Goal: Task Accomplishment & Management: Manage account settings

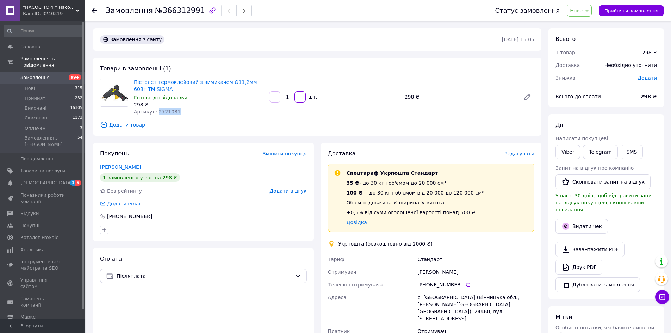
drag, startPoint x: 172, startPoint y: 110, endPoint x: 156, endPoint y: 109, distance: 16.2
click at [156, 109] on div "Артикул: 2721081" at bounding box center [199, 111] width 130 height 7
copy span "2721081"
click at [206, 129] on div "Товари в замовленні (1) Пістолет термоклейовий з вимикачем Ø11,2мм 60Вт ТМ SIGM…" at bounding box center [317, 97] width 449 height 78
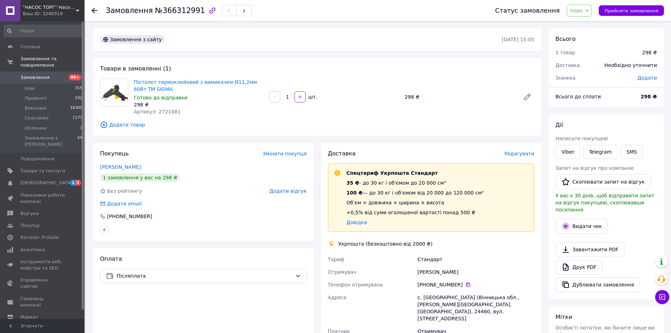
click at [206, 129] on div "Товари в замовленні (1) Пістолет термоклейовий з вимикачем Ø11,2мм 60Вт ТМ SIGM…" at bounding box center [317, 97] width 449 height 78
click at [213, 131] on div "Товари в замовленні (1) Пістолет термоклейовий з вимикачем Ø11,2мм 60Вт ТМ SIGM…" at bounding box center [317, 97] width 449 height 78
click at [646, 14] on button "Прийняти замовлення" at bounding box center [631, 10] width 65 height 11
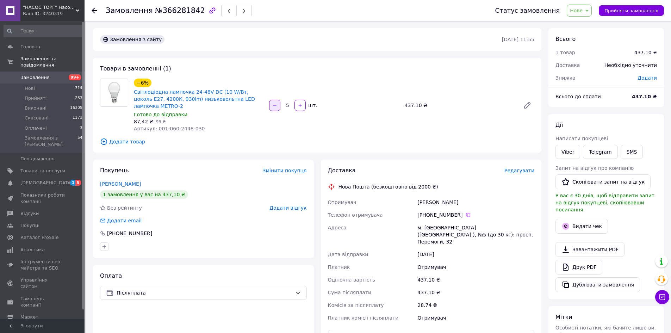
click at [272, 102] on button "button" at bounding box center [274, 105] width 11 height 11
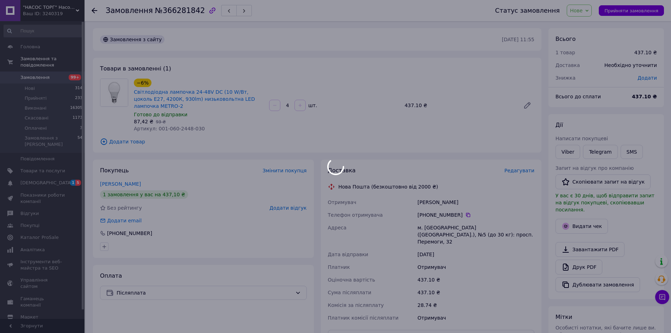
click at [272, 102] on div at bounding box center [274, 105] width 13 height 11
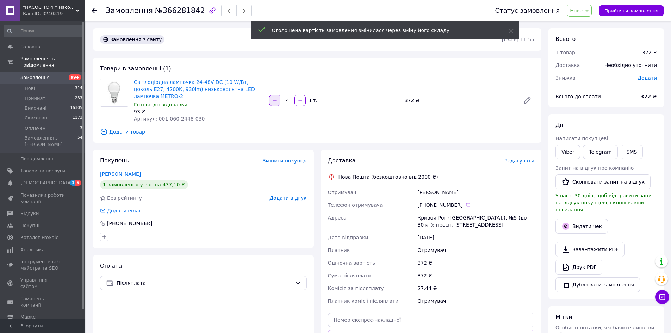
click at [272, 102] on button "button" at bounding box center [274, 100] width 11 height 11
type input "3"
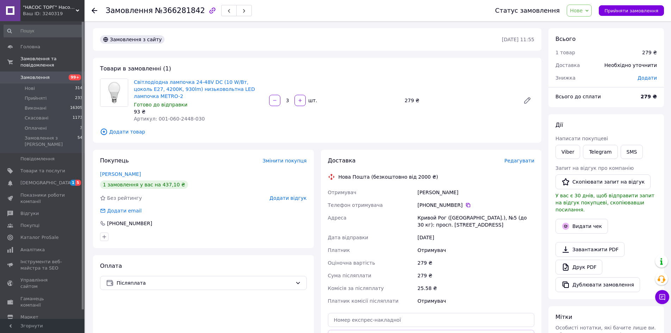
click at [233, 36] on div "Замовлення з сайту" at bounding box center [300, 39] width 403 height 11
click at [248, 35] on div "Замовлення з сайту" at bounding box center [300, 39] width 403 height 11
click at [252, 35] on div "Замовлення з сайту" at bounding box center [300, 39] width 403 height 11
click at [251, 36] on div "Замовлення з сайту" at bounding box center [300, 39] width 403 height 11
click at [614, 11] on span "Прийняти замовлення" at bounding box center [632, 10] width 54 height 5
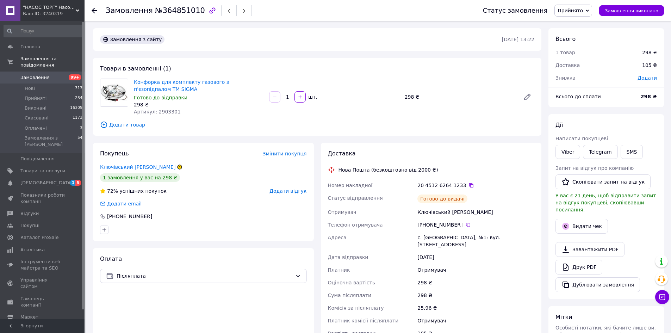
click at [214, 133] on div "Товари в замовленні (1) Конфорка для комплекту газового з п'єзопідпалом TM SIGM…" at bounding box center [317, 97] width 449 height 78
click at [565, 152] on link "Viber" at bounding box center [568, 152] width 25 height 14
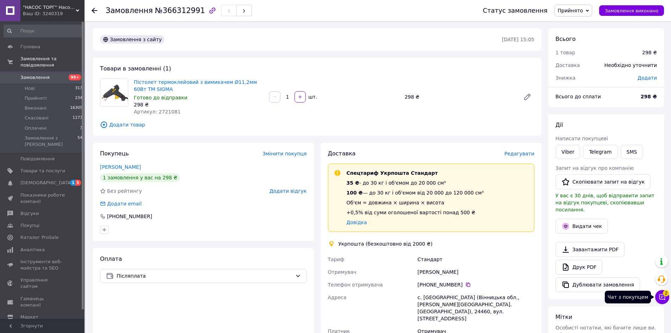
click at [660, 297] on icon at bounding box center [662, 296] width 7 height 7
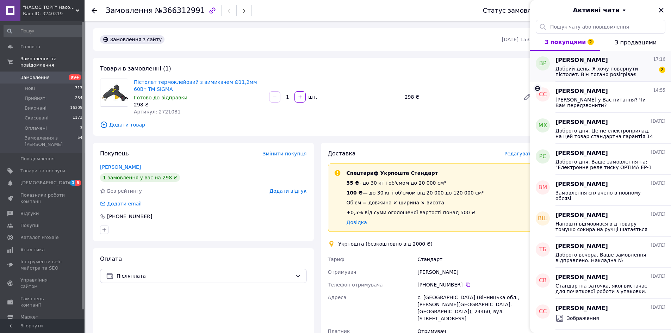
click at [580, 73] on span "Добрий день. Я хочу повернути пістолет. Він погано розігріває стержень. Я не мо…" at bounding box center [606, 71] width 100 height 11
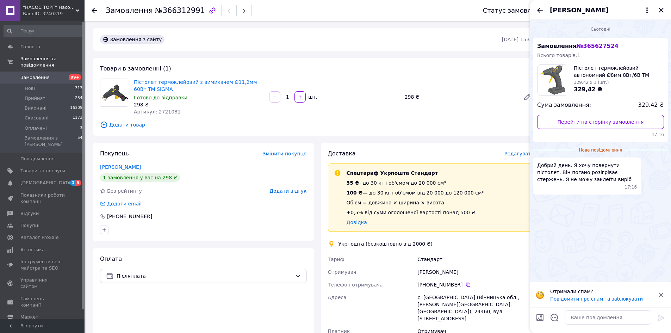
click at [583, 44] on span "№ 365627524" at bounding box center [597, 46] width 42 height 7
click at [602, 120] on link "Перейти на сторінку замовлення" at bounding box center [600, 122] width 127 height 14
click at [580, 315] on textarea at bounding box center [608, 317] width 87 height 14
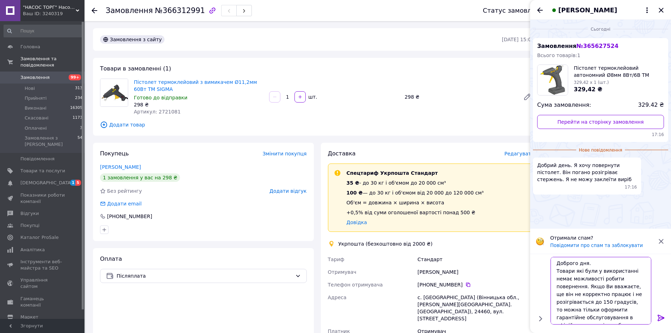
scroll to position [5, 0]
click at [589, 320] on textarea "Доброго дня. Товари які були у використанні немає можливості робити повернення.…" at bounding box center [601, 291] width 101 height 68
click at [611, 321] on textarea "Доброго дня. Товари які були у використанні немає можливості робити повернення.…" at bounding box center [601, 291] width 101 height 68
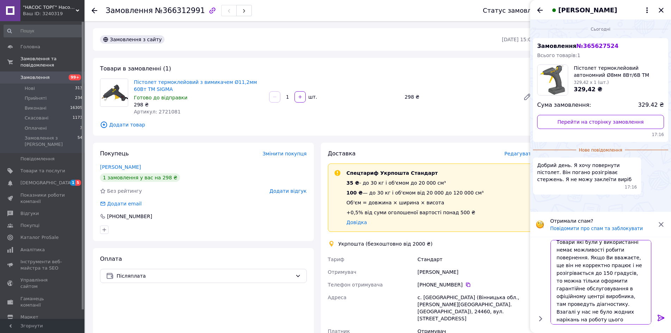
scroll to position [19, 0]
click at [635, 311] on textarea "Доброго дня. Товари які були у використанні немає можливості робити повернення.…" at bounding box center [601, 282] width 101 height 85
click at [619, 313] on textarea "Доброго дня. Товари які були у використанні немає можливості робити повернення.…" at bounding box center [601, 282] width 101 height 85
click at [594, 313] on textarea "Доброго дня. Товари які були у використанні немає можливості робити повернення.…" at bounding box center [601, 282] width 101 height 85
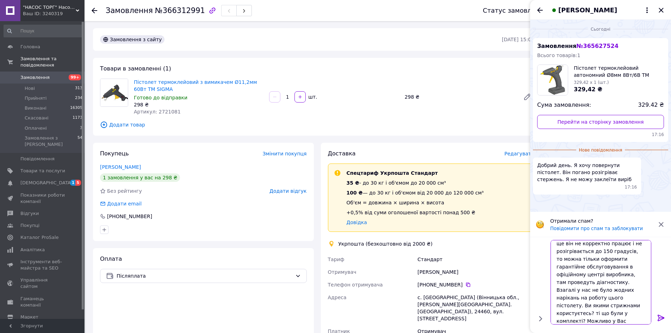
drag, startPoint x: 592, startPoint y: 312, endPoint x: 557, endPoint y: 313, distance: 34.5
click at [557, 313] on textarea "Доброго дня. Товари які були у використанні немає можливості робити повернення.…" at bounding box center [601, 282] width 101 height 85
click at [561, 253] on textarea "Доброго дня. Товари які були у використанні немає можливості робити повернення.…" at bounding box center [601, 282] width 101 height 85
click at [560, 254] on textarea "Доброго дня. Товари які були у використанні немає можливості робити повернення.…" at bounding box center [601, 282] width 101 height 85
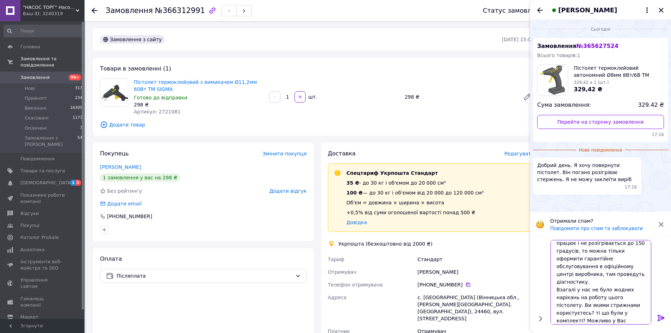
scroll to position [46, 0]
click at [573, 295] on textarea "Доброго дня. На товари які були у використанні немає можливості робити повернен…" at bounding box center [601, 282] width 101 height 85
type textarea "Доброго дня. На товари які були у використанні немає можливості робити повернен…"
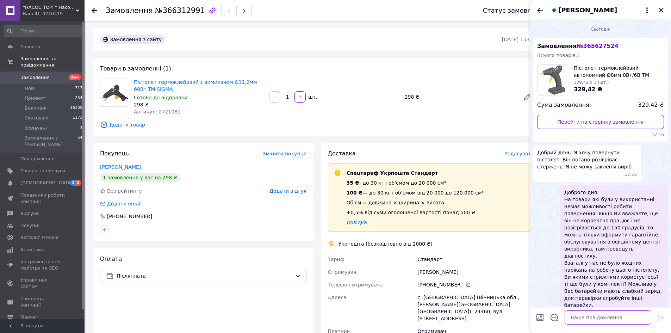
scroll to position [0, 0]
click at [585, 260] on span "Доброго дня. На товари які були у використанні немає можливості робити повернен…" at bounding box center [614, 249] width 100 height 120
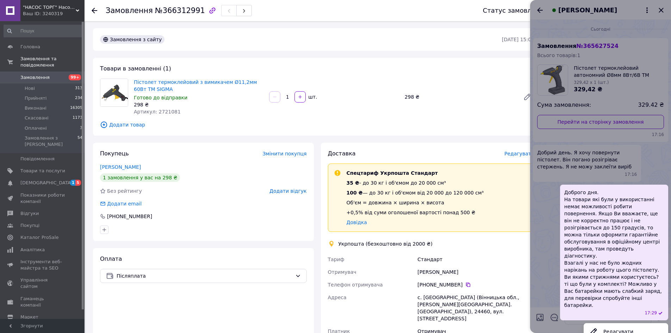
click at [585, 260] on span "Доброго дня. На товари які були у використанні немає можливості робити повернен…" at bounding box center [614, 249] width 100 height 120
click at [542, 264] on div at bounding box center [600, 166] width 141 height 333
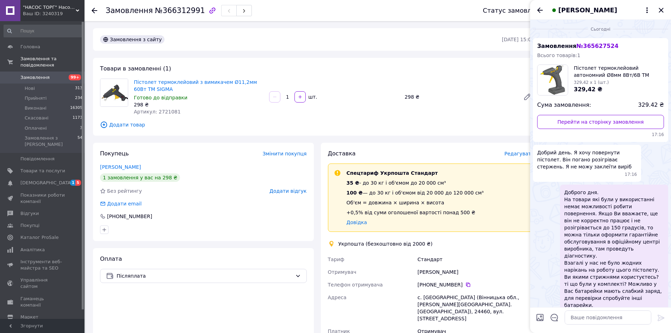
click at [540, 267] on div "Доброго дня. На товари які були у використанні немає можливості робити повернен…" at bounding box center [600, 253] width 135 height 136
click at [540, 261] on div "Доброго дня. На товари які були у використанні немає можливості робити повернен…" at bounding box center [600, 253] width 135 height 136
click at [235, 227] on div at bounding box center [204, 229] width 210 height 11
click at [233, 223] on div "Покупець Змінити покупця Анскевич Світлана 1 замовлення у вас на 298 ₴ Без рейт…" at bounding box center [203, 192] width 221 height 98
click at [232, 224] on div at bounding box center [204, 229] width 210 height 11
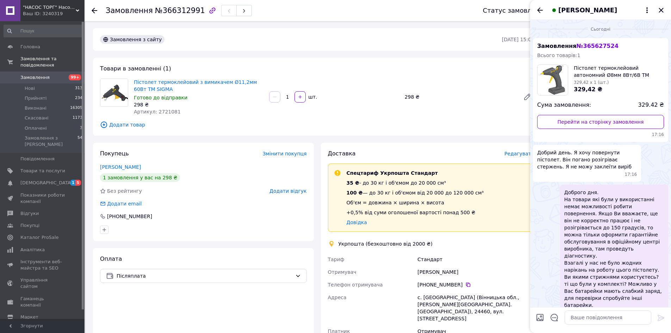
click at [232, 218] on div "+380 96 761 64 60" at bounding box center [203, 216] width 207 height 7
click at [230, 228] on div at bounding box center [204, 229] width 210 height 11
click at [233, 228] on div at bounding box center [204, 229] width 210 height 11
click at [233, 230] on div at bounding box center [204, 229] width 210 height 11
click at [234, 229] on div at bounding box center [204, 229] width 210 height 11
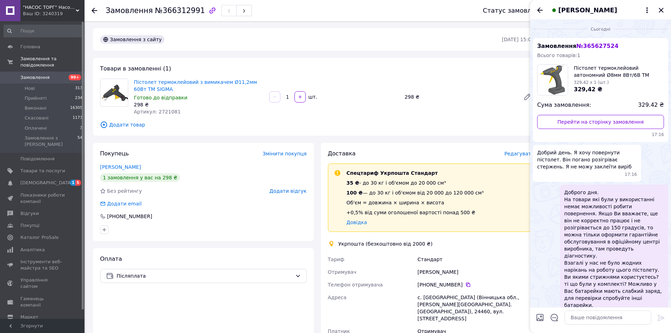
click at [234, 227] on div at bounding box center [204, 229] width 210 height 11
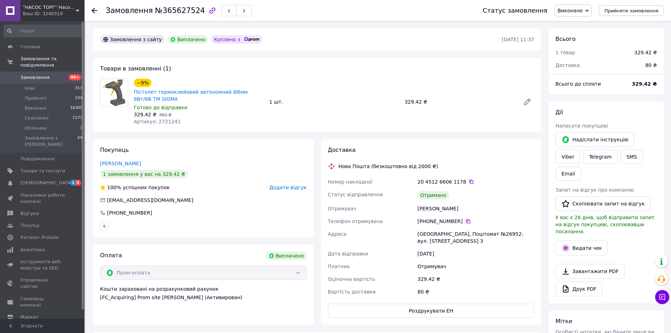
click at [508, 178] on div "20 4512 6606 1178" at bounding box center [476, 181] width 117 height 7
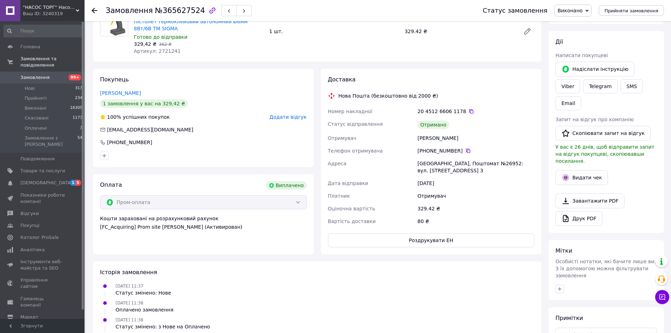
scroll to position [106, 0]
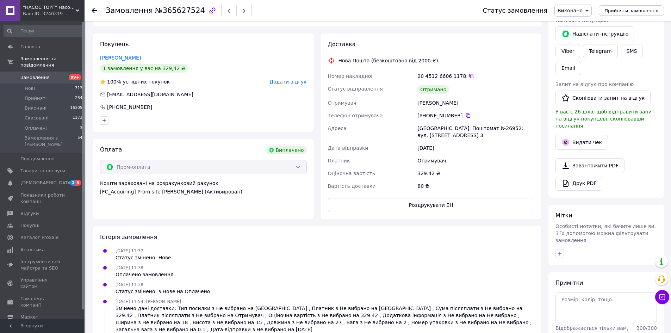
click at [505, 178] on div "329.42 ₴" at bounding box center [476, 173] width 120 height 13
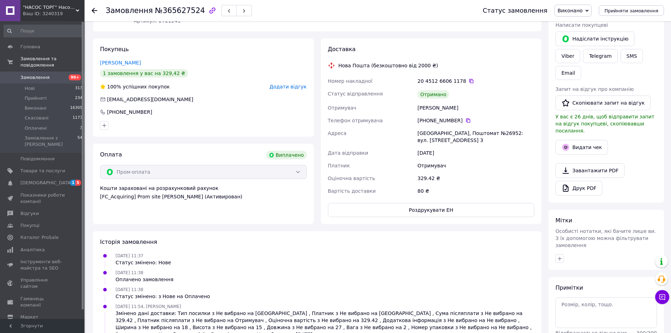
scroll to position [0, 0]
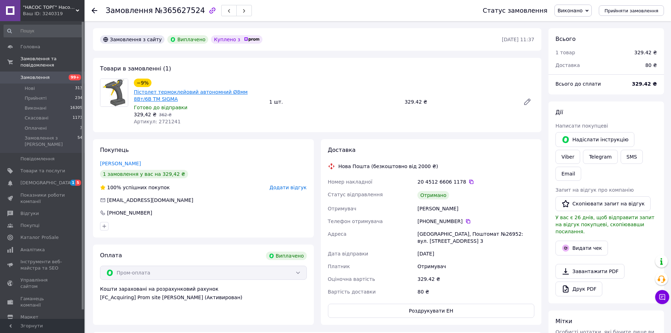
click at [194, 90] on link "Пістолет термоклейовий автономний Ø8мм 8Вт/6В ТМ SIGMA" at bounding box center [191, 95] width 114 height 13
click at [662, 298] on icon at bounding box center [662, 296] width 7 height 7
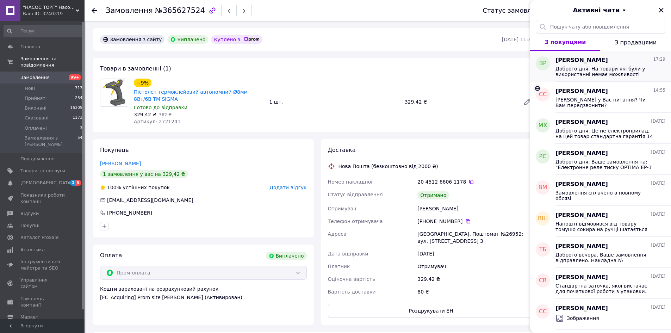
click at [587, 69] on span "Доброго дня. На товари які були у використанні немає можливості робити повернен…" at bounding box center [606, 71] width 100 height 11
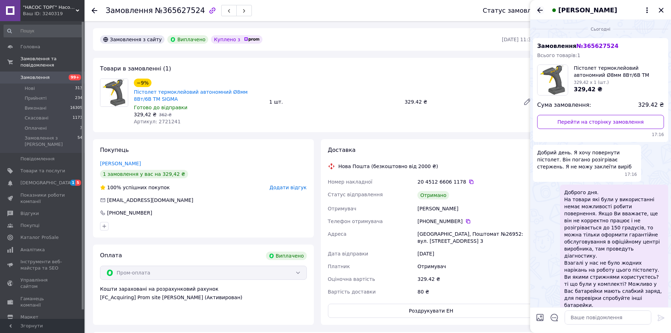
click at [537, 12] on icon "Назад" at bounding box center [540, 10] width 8 height 8
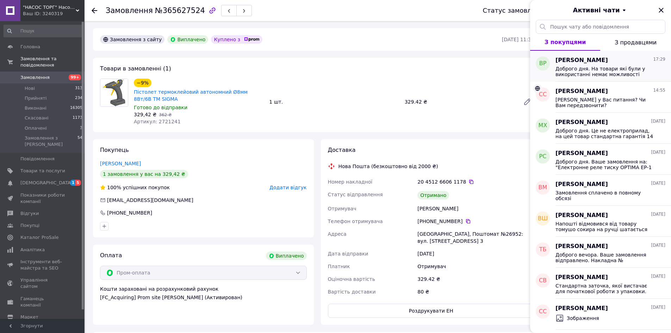
click at [582, 69] on span "Доброго дня. На товари які були у використанні немає можливості робити повернен…" at bounding box center [606, 71] width 100 height 11
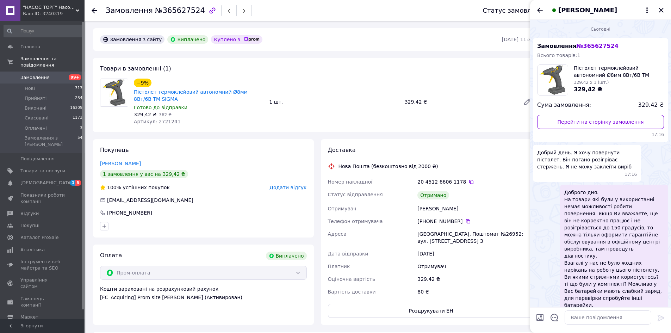
click at [542, 214] on div "Доброго дня. На товари які були у використанні немає можливості робити повернен…" at bounding box center [600, 253] width 135 height 136
click at [540, 11] on icon "Назад" at bounding box center [540, 10] width 8 height 8
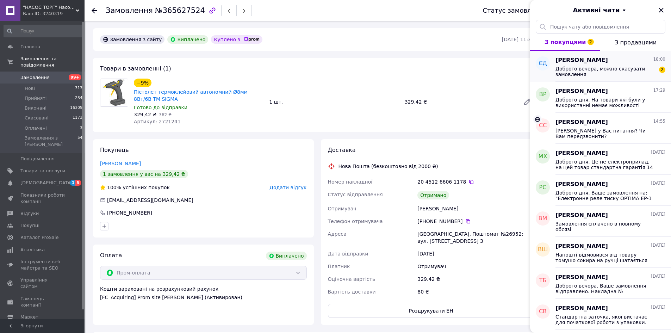
click at [581, 68] on span "Доброго вечера, можно скасувати замовлення" at bounding box center [606, 71] width 100 height 11
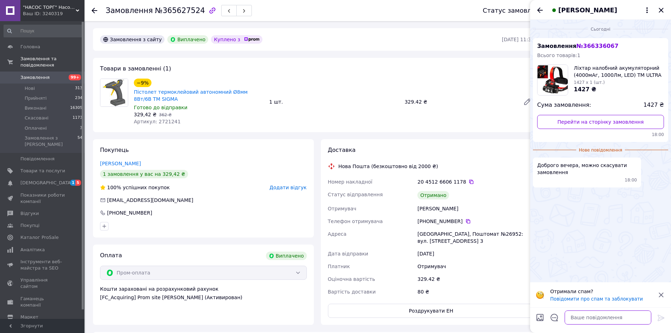
click at [590, 317] on textarea at bounding box center [608, 317] width 87 height 14
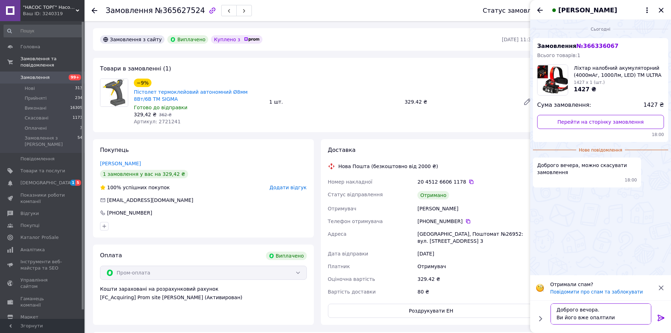
scroll to position [1, 0]
click at [597, 319] on textarea "Доброго вечора. Ви його вже опалтили" at bounding box center [601, 313] width 101 height 21
type textarea "Доброго вечора. Ви його вже оплатили, Ви хочете скасувати?"
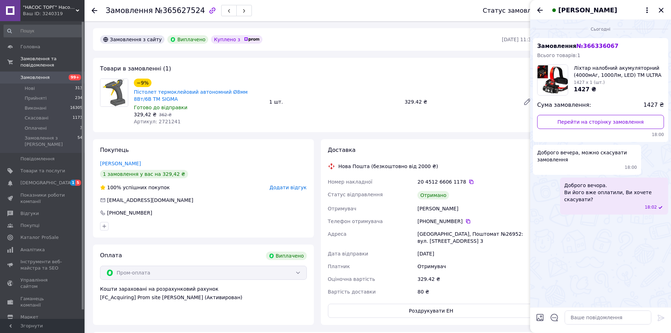
click at [586, 256] on div "Сьогодні Замовлення № 366336067 Всього товарів: 1 Ліхтар налобний акумуляторний…" at bounding box center [600, 164] width 141 height 288
click at [595, 263] on div "Сьогодні Замовлення № 366336067 Всього товарів: 1 Ліхтар налобний акумуляторний…" at bounding box center [600, 164] width 141 height 288
click at [247, 123] on div "Артикул: 2721241" at bounding box center [199, 121] width 130 height 7
click at [316, 77] on div "−9% Пістолет термоклейовий автономний Ø8мм 8Вт/6В ТМ SIGMA Готово до відправки …" at bounding box center [334, 101] width 406 height 49
click at [540, 10] on icon "Назад" at bounding box center [540, 9] width 6 height 5
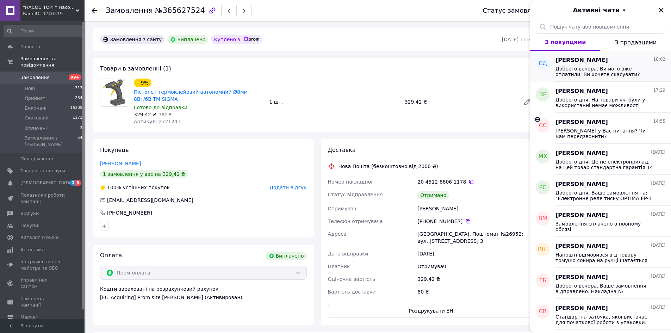
click at [566, 61] on span "Євгеній Дромов" at bounding box center [582, 60] width 52 height 8
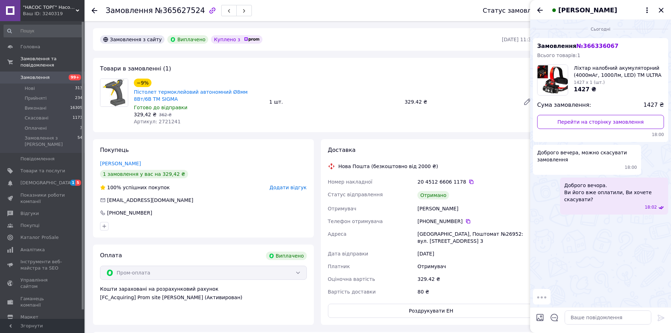
click at [315, 71] on div "Товари в замовленні (1) −9% Пістолет термоклейовий автономний Ø8мм 8Вт/6В ТМ SI…" at bounding box center [317, 95] width 449 height 74
click at [604, 244] on div "Сьогодні Замовлення № 366336067 Всього товарів: 1 Ліхтар налобний акумуляторний…" at bounding box center [600, 153] width 141 height 266
click at [212, 68] on div "Товари в замовленні (1) −9% Пістолет термоклейовий автономний Ø8мм 8Вт/6В ТМ SI…" at bounding box center [317, 95] width 449 height 74
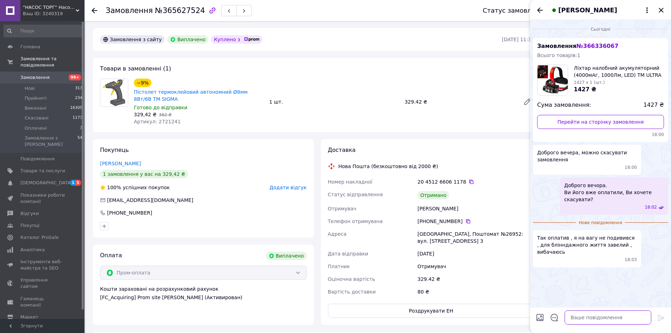
click at [589, 314] on textarea at bounding box center [608, 317] width 87 height 14
drag, startPoint x: 576, startPoint y: 321, endPoint x: 558, endPoint y: 321, distance: 18.0
click at [558, 321] on textarea "Зрозумів, ну тому він і якісний, корпус метале" at bounding box center [601, 313] width 101 height 21
type textarea "Зрозумів, ну тому він і якісний, корпус алюміній, та потужна батарея."
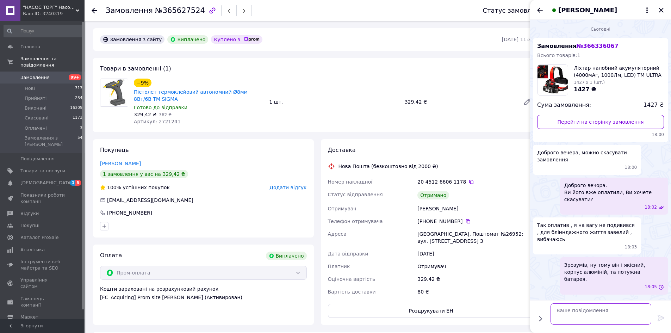
scroll to position [0, 0]
type textarea "Д"
type textarea "Тоді скасуємо."
click at [539, 11] on icon "Назад" at bounding box center [540, 10] width 8 height 8
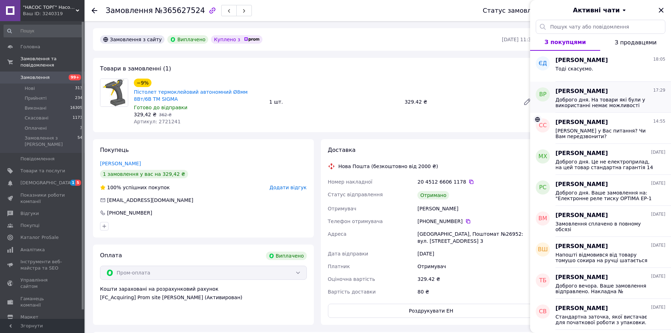
click at [567, 96] on div "Доброго дня. На товари які були у використанні немає можливості робити повернен…" at bounding box center [611, 101] width 110 height 13
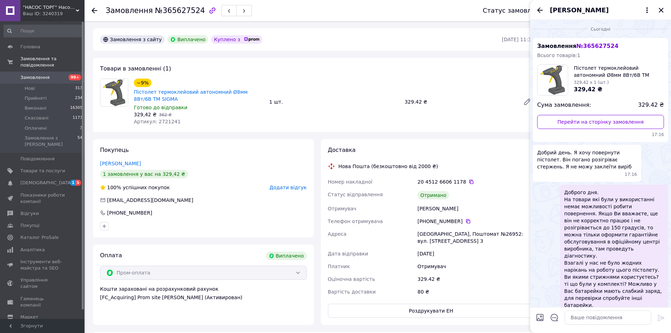
click at [545, 205] on div "Доброго дня. На товари які були у використанні немає можливості робити повернен…" at bounding box center [600, 253] width 135 height 136
click at [542, 14] on div "Вікторія Рущак" at bounding box center [600, 10] width 141 height 20
click at [540, 10] on icon "Назад" at bounding box center [540, 10] width 8 height 8
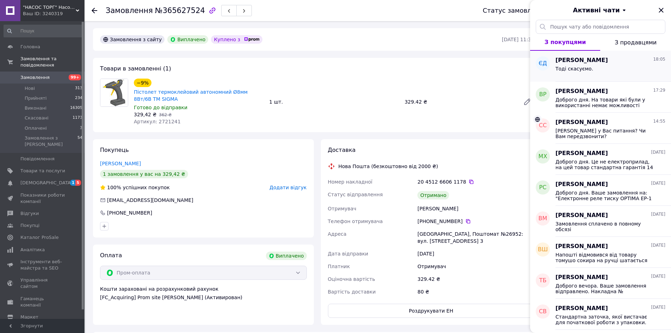
click at [571, 66] on span "Тоді скасуємо." at bounding box center [575, 69] width 38 height 6
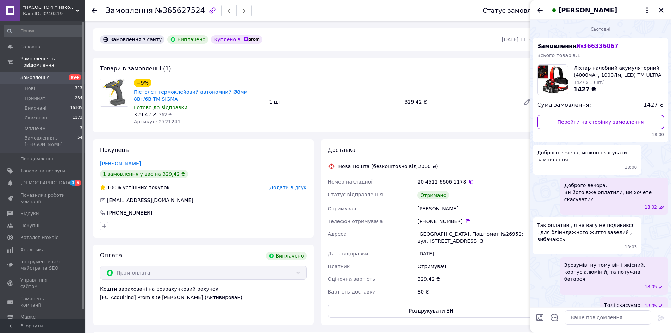
click at [284, 37] on div "Замовлення з сайту Виплачено Куплено з" at bounding box center [300, 39] width 403 height 11
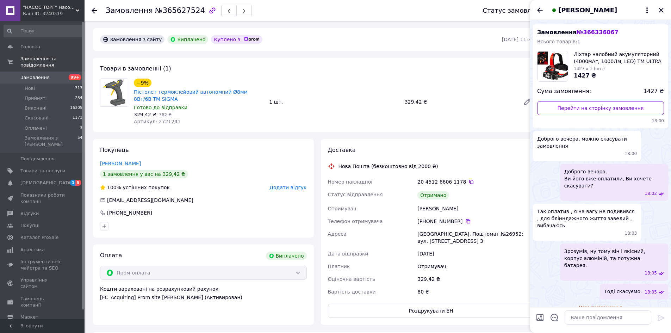
scroll to position [26, 0]
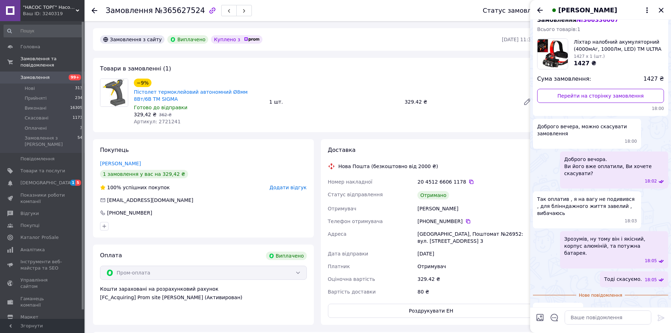
click at [535, 7] on div "Євгеній Дромов" at bounding box center [600, 10] width 141 height 20
click at [537, 7] on icon "Назад" at bounding box center [540, 10] width 8 height 8
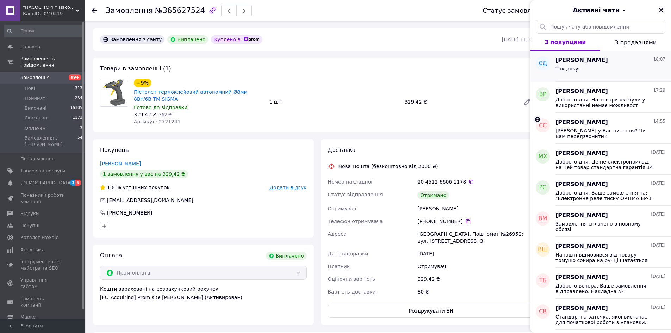
click at [576, 64] on div "Так дякую" at bounding box center [611, 69] width 110 height 11
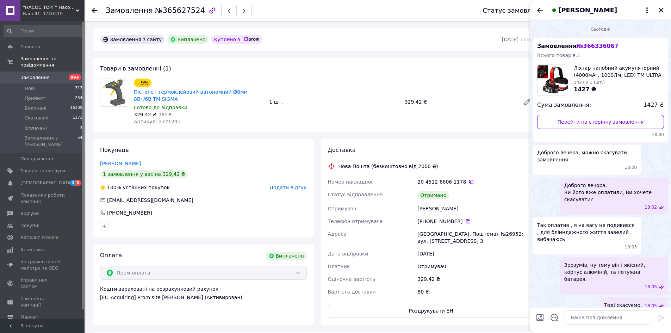
scroll to position [13, 0]
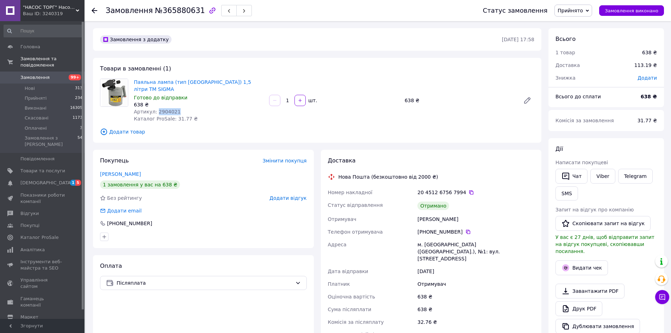
drag, startPoint x: 171, startPoint y: 104, endPoint x: 156, endPoint y: 104, distance: 14.8
click at [156, 108] on div "Артикул: 2904021" at bounding box center [199, 111] width 130 height 7
copy span "2904021"
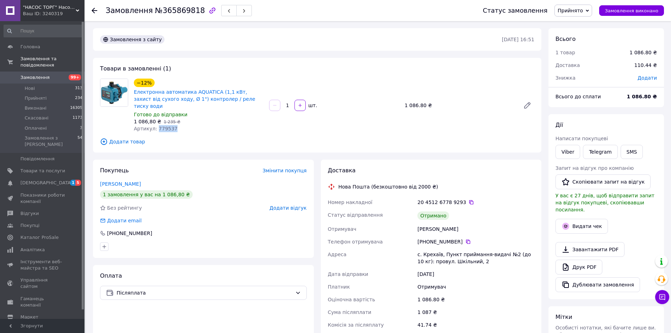
drag, startPoint x: 174, startPoint y: 124, endPoint x: 155, endPoint y: 123, distance: 18.7
click at [155, 125] on div "Артикул: 779537" at bounding box center [199, 128] width 130 height 7
copy span "779537"
click at [469, 199] on icon at bounding box center [472, 202] width 6 height 6
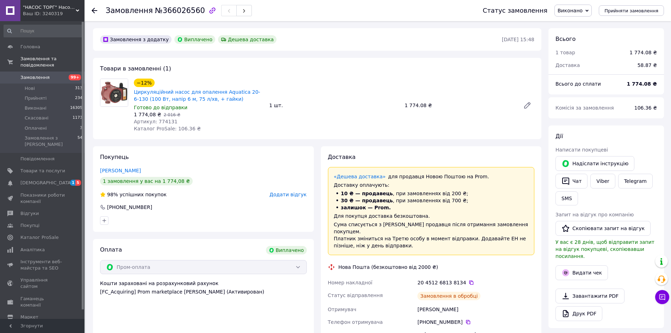
scroll to position [10, 0]
click at [175, 122] on div "Артикул: 774131" at bounding box center [199, 121] width 130 height 7
drag, startPoint x: 174, startPoint y: 122, endPoint x: 160, endPoint y: 123, distance: 14.5
click at [156, 123] on div "Артикул: 774131" at bounding box center [199, 121] width 130 height 7
copy span "74131"
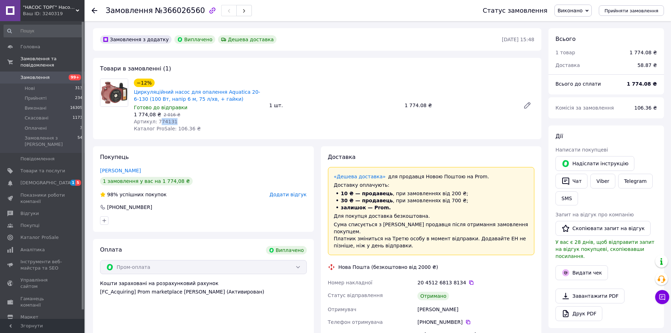
click at [175, 118] on div "Артикул: 774131" at bounding box center [199, 121] width 130 height 7
click at [167, 122] on span "Артикул: 774131" at bounding box center [156, 122] width 44 height 6
drag, startPoint x: 171, startPoint y: 121, endPoint x: 161, endPoint y: 122, distance: 10.2
click at [155, 122] on div "Артикул: 774131" at bounding box center [199, 121] width 130 height 7
copy span "774131"
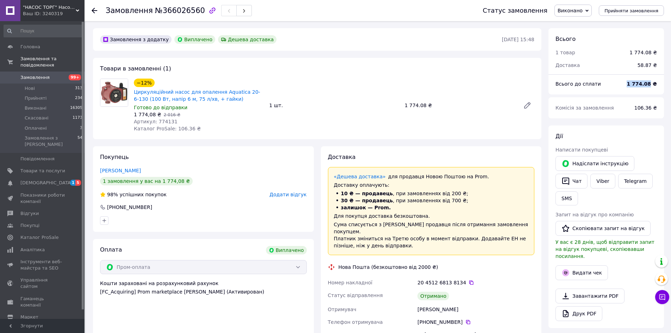
drag, startPoint x: 634, startPoint y: 83, endPoint x: 524, endPoint y: 71, distance: 110.9
click at [652, 83] on b "1 774.08 ₴" at bounding box center [642, 84] width 30 height 6
copy b "1 774.08"
drag, startPoint x: 151, startPoint y: 112, endPoint x: 135, endPoint y: 115, distance: 16.5
click at [135, 113] on span "1 774,08 ₴" at bounding box center [147, 115] width 27 height 6
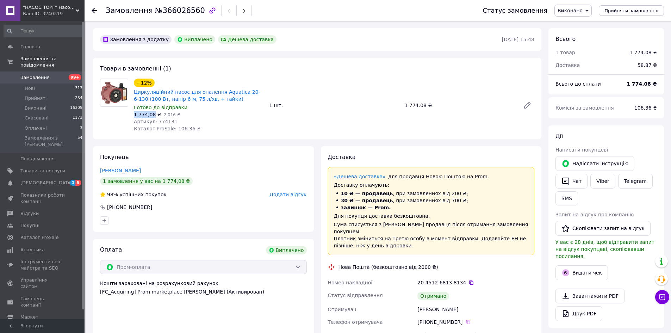
copy span "1 774,08"
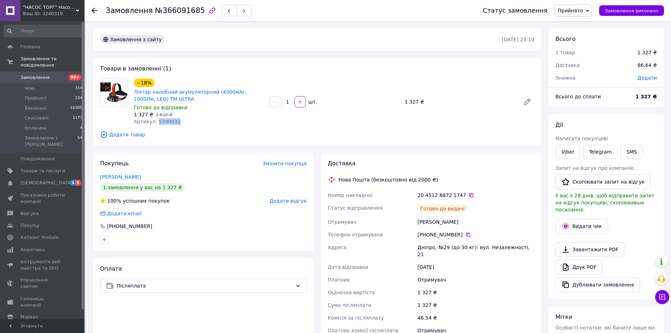
drag, startPoint x: 177, startPoint y: 122, endPoint x: 155, endPoint y: 122, distance: 21.1
click at [155, 122] on div "Артикул: 5390032" at bounding box center [199, 121] width 130 height 7
copy span "5390032"
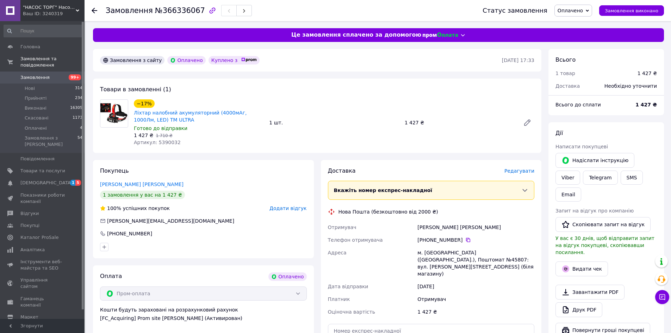
click at [516, 171] on span "Редагувати" at bounding box center [520, 171] width 30 height 6
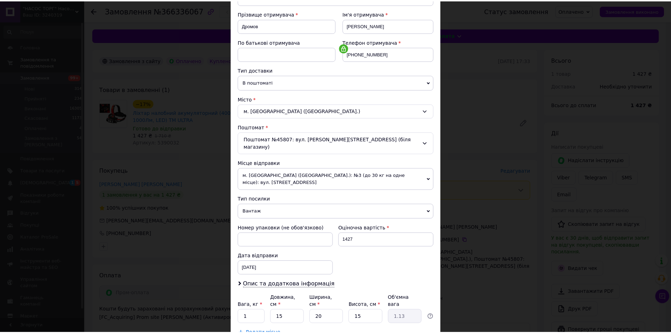
scroll to position [135, 0]
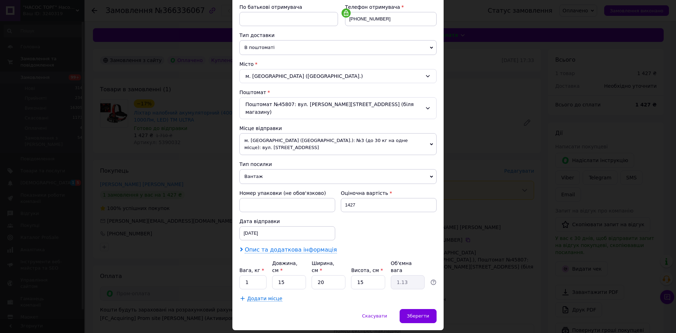
click at [284, 246] on span "Опис та додаткова інформація" at bounding box center [291, 249] width 92 height 7
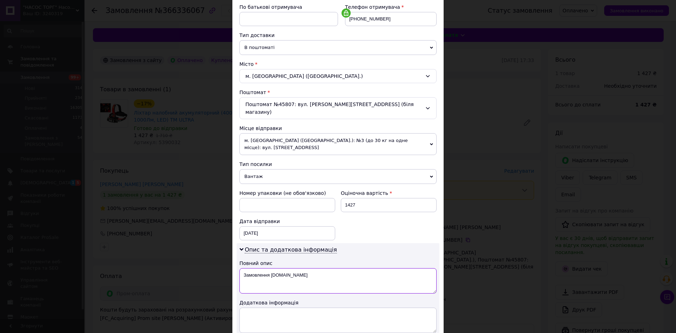
drag, startPoint x: 295, startPoint y: 261, endPoint x: 242, endPoint y: 261, distance: 52.1
click at [242, 268] on textarea "Замовлення Prom.ua" at bounding box center [338, 280] width 197 height 25
type textarea "ліхтар"
click at [278, 246] on span "Опис та додаткова інформація" at bounding box center [291, 249] width 92 height 7
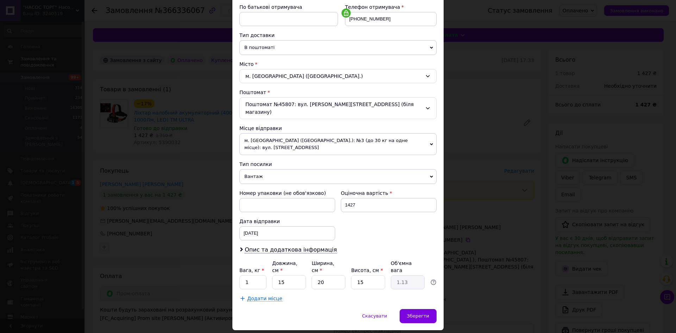
click at [408, 285] on div "Спосіб доставки Нова Пошта (безкоштовно від 2000 ₴) Платник Отримувач Відправни…" at bounding box center [338, 110] width 211 height 398
click at [411, 313] on span "Зберегти" at bounding box center [418, 315] width 22 height 5
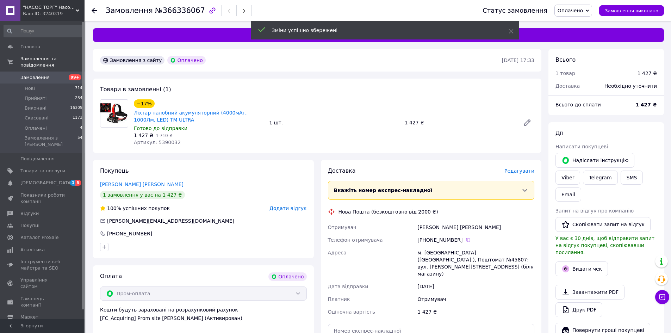
click at [574, 11] on span "Оплачено" at bounding box center [570, 11] width 25 height 6
click at [576, 21] on li "Прийнято" at bounding box center [573, 24] width 37 height 11
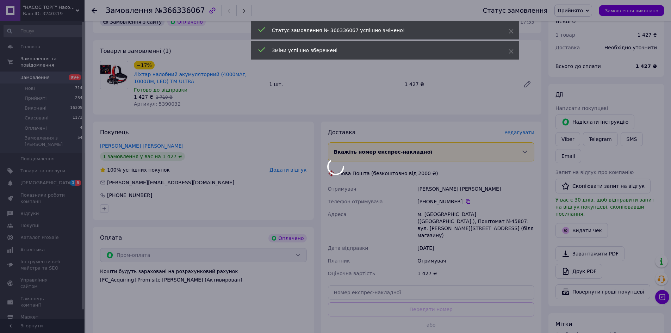
scroll to position [70, 0]
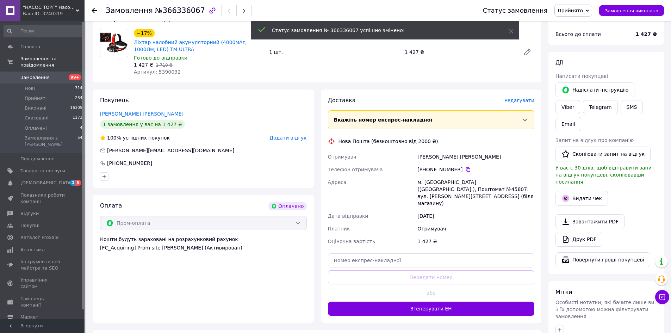
click at [483, 302] on button "Згенерувати ЕН" at bounding box center [431, 309] width 207 height 14
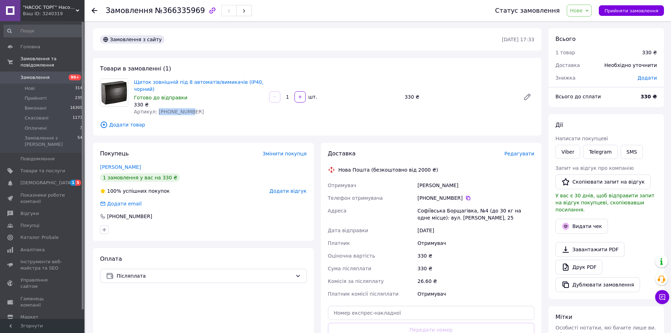
drag, startPoint x: 178, startPoint y: 111, endPoint x: 156, endPoint y: 112, distance: 22.6
click at [156, 112] on div "Артикул: [PHONE_NUMBER]" at bounding box center [199, 111] width 130 height 7
copy span "[PHONE_NUMBER]"
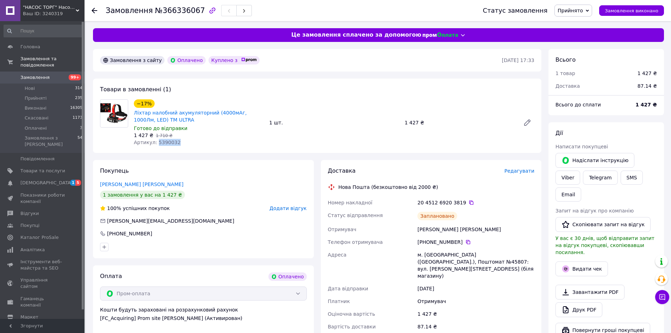
drag, startPoint x: 177, startPoint y: 147, endPoint x: 155, endPoint y: 142, distance: 22.4
click at [155, 142] on div "Товари в замовленні (1) −17% Ліхтар налобний акумуляторний (4000мАг, 1000Лм, LE…" at bounding box center [317, 116] width 449 height 74
copy span "5390032"
click at [337, 104] on div "−17% Ліхтар налобний акумуляторний (4000мАг, 1000Лм, LED) ТМ ULTRA Готово до ві…" at bounding box center [334, 122] width 406 height 49
click at [224, 113] on link "Ліхтар налобний акумуляторний (4000мАг, 1000Лм, LED) ТМ ULTRA" at bounding box center [190, 116] width 113 height 13
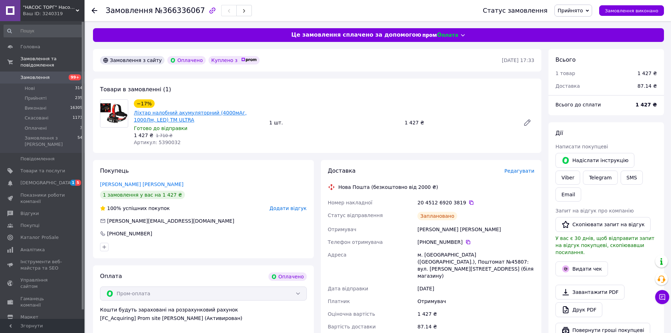
click at [180, 114] on link "Ліхтар налобний акумуляторний (4000мАг, 1000Лм, LED) ТМ ULTRA" at bounding box center [190, 116] width 113 height 13
click at [572, 10] on span "Прийнято" at bounding box center [570, 11] width 25 height 6
click at [579, 34] on li "Скасовано" at bounding box center [573, 35] width 37 height 11
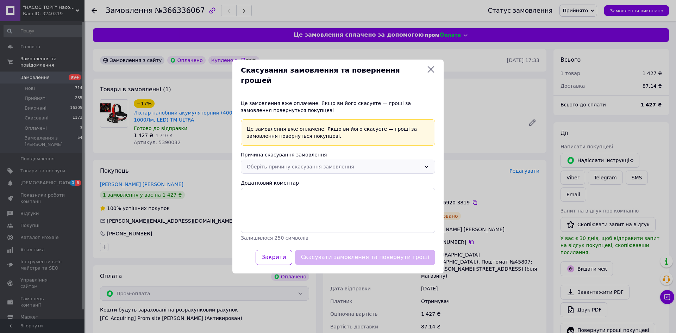
click at [326, 163] on div "Оберіть причину скасування замовлення" at bounding box center [334, 167] width 174 height 8
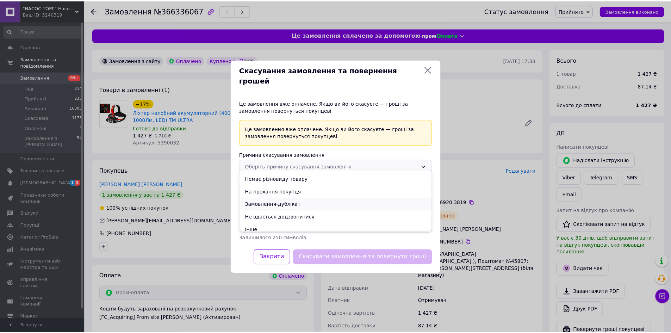
scroll to position [15, 0]
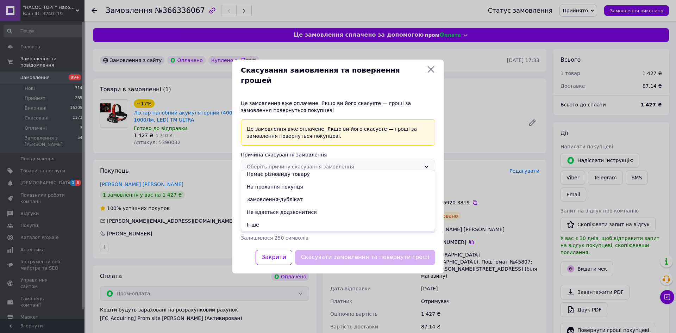
click at [297, 187] on li "На прохання покупця" at bounding box center [338, 186] width 194 height 13
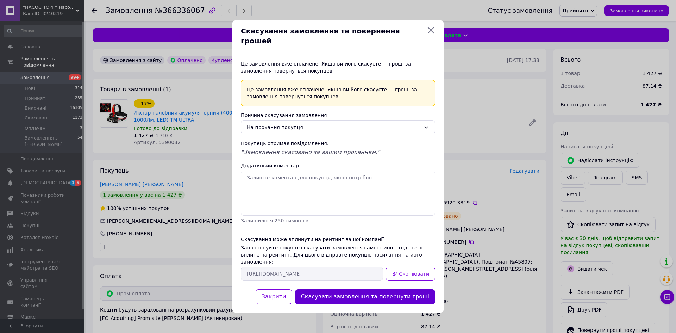
click at [339, 289] on button "Скасувати замовлення та повернути гроші" at bounding box center [365, 296] width 140 height 15
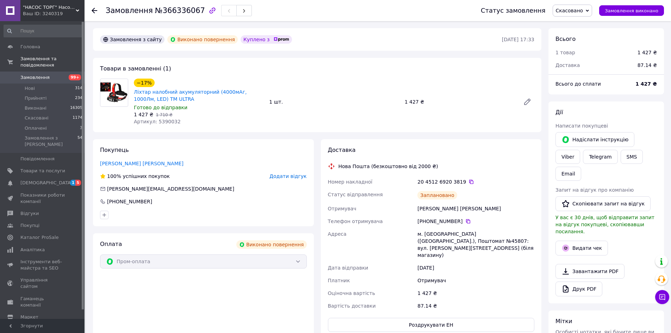
click at [243, 65] on div "Товари в замовленні (1) −17% Ліхтар налобний акумуляторний (4000мАг, 1000Лм, LE…" at bounding box center [317, 95] width 449 height 74
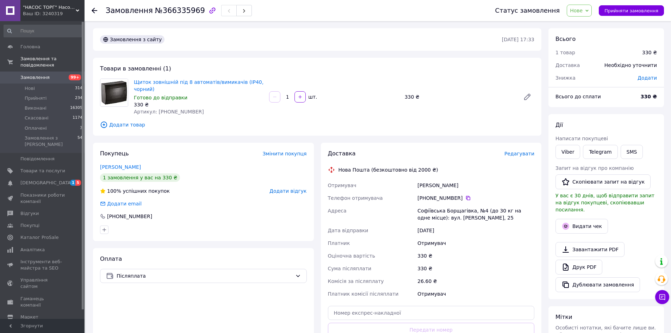
click at [205, 119] on div "Товари в замовленні (1) Щиток зовнішній під 8 автоматів/вимикачів (ІР40, чорний…" at bounding box center [317, 97] width 449 height 78
click at [213, 232] on div at bounding box center [204, 229] width 210 height 11
click at [218, 237] on div "Покупець Змінити покупця [PERSON_NAME] 1 замовлення у вас на 330 ₴ 100% успішни…" at bounding box center [203, 192] width 221 height 98
click at [614, 9] on span "Прийняти замовлення" at bounding box center [632, 10] width 54 height 5
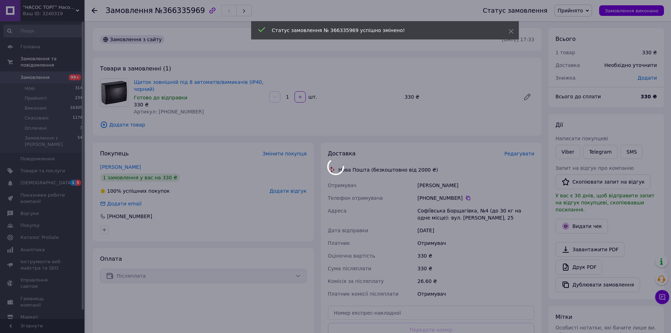
click at [281, 12] on div "Замовлення №366335969" at bounding box center [287, 10] width 363 height 21
